Goal: Navigation & Orientation: Find specific page/section

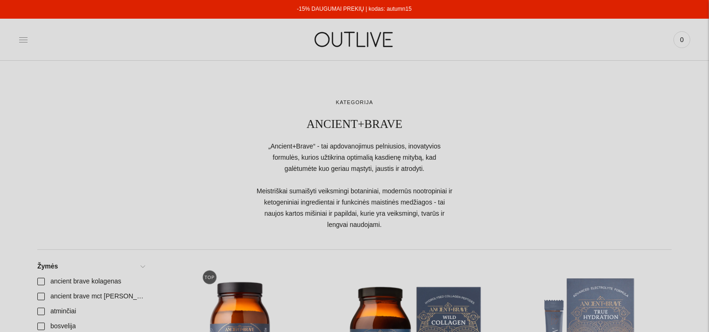
click at [25, 38] on icon at bounding box center [23, 39] width 9 height 9
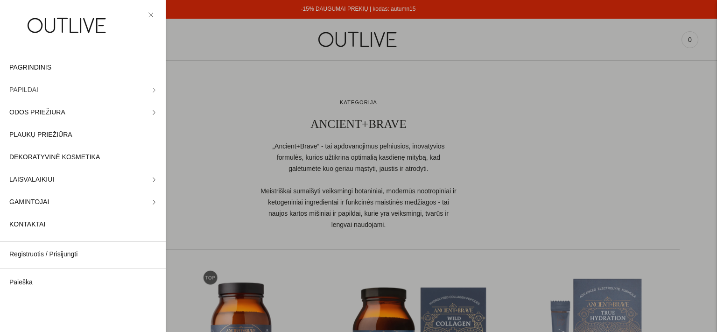
click at [33, 91] on span "PAPILDAI" at bounding box center [23, 89] width 29 height 11
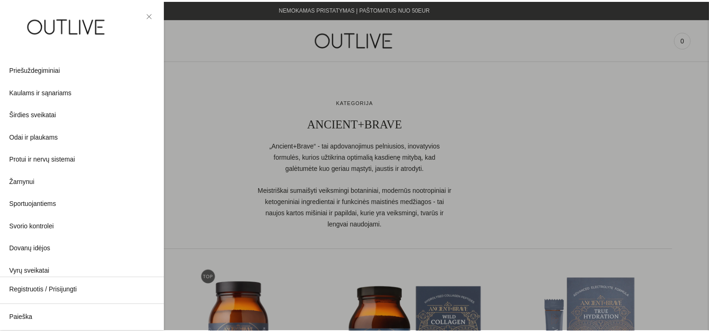
scroll to position [262, 0]
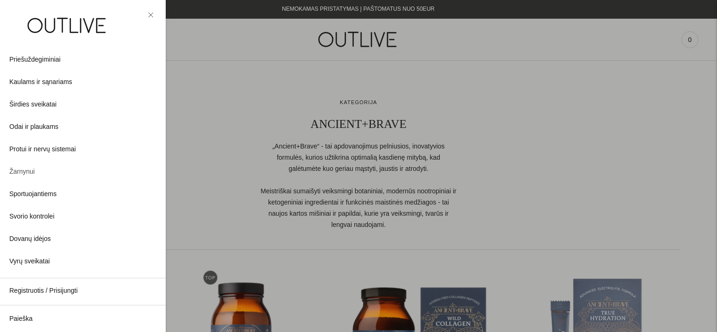
click at [52, 168] on link "Žarnynui" at bounding box center [83, 172] width 166 height 22
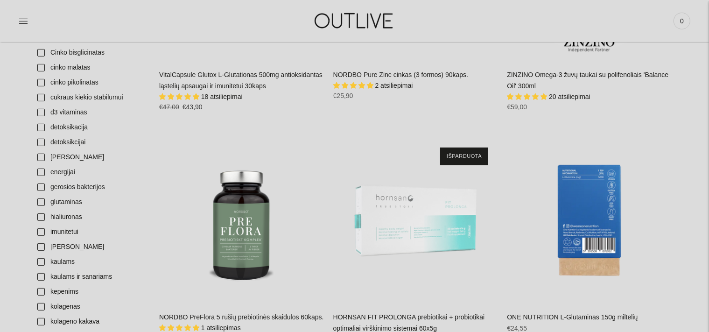
scroll to position [197, 0]
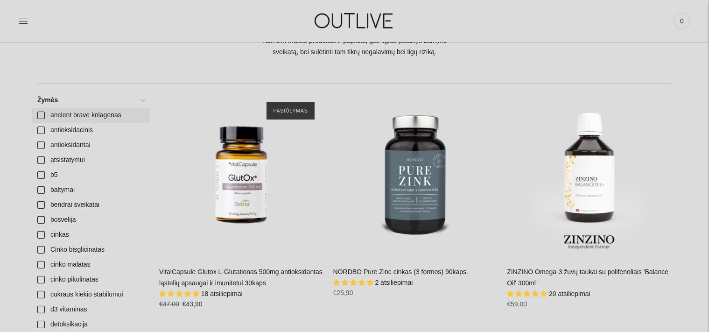
click at [53, 119] on link "ancient brave kolagenas" at bounding box center [91, 115] width 118 height 15
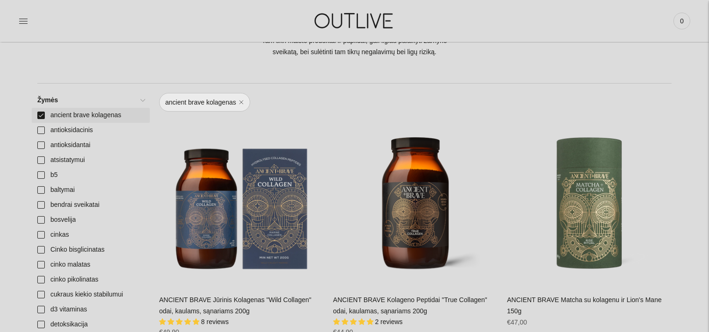
click at [53, 119] on link "ancient brave kolagenas" at bounding box center [91, 115] width 118 height 15
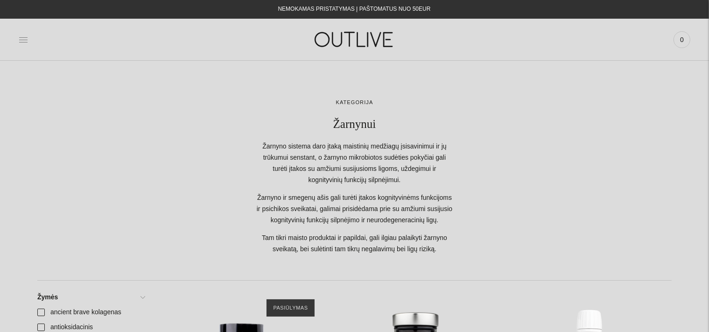
click at [25, 38] on icon at bounding box center [23, 39] width 9 height 9
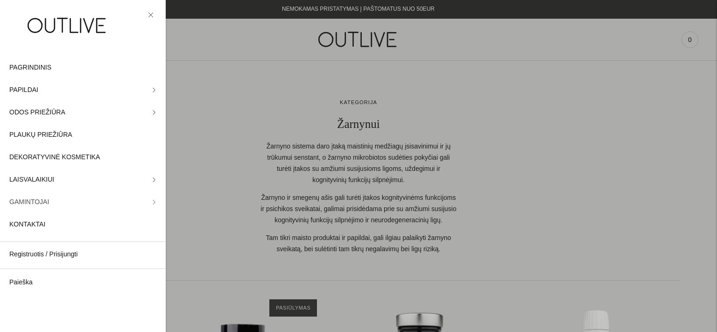
click at [63, 202] on link "GAMINTOJAI" at bounding box center [83, 202] width 166 height 22
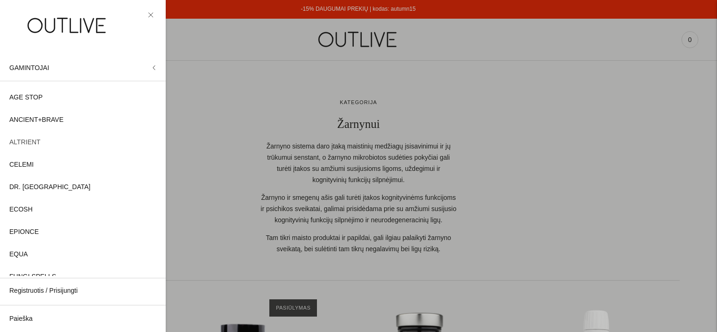
click at [66, 142] on link "ALTRIENT" at bounding box center [83, 142] width 166 height 22
